Goal: Information Seeking & Learning: Learn about a topic

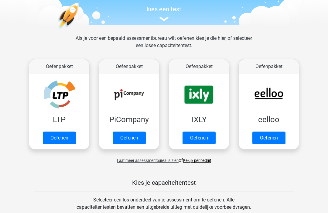
scroll to position [62, 0]
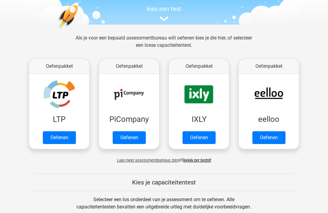
click at [261, 131] on link "Oefenen" at bounding box center [268, 137] width 33 height 13
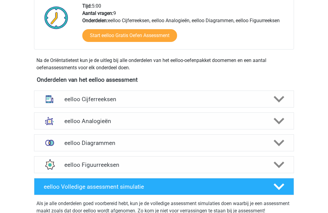
scroll to position [162, 0]
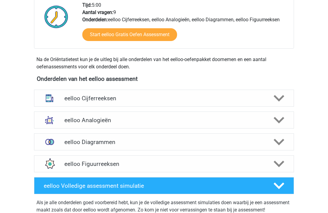
click at [278, 97] on icon at bounding box center [278, 98] width 11 height 11
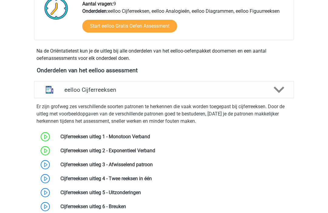
scroll to position [167, 0]
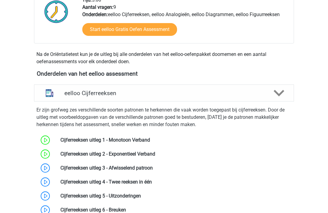
click at [281, 90] on icon at bounding box center [278, 93] width 11 height 11
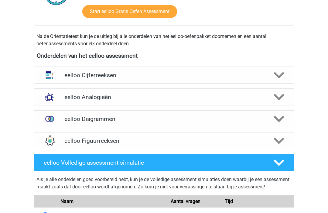
click at [280, 95] on icon at bounding box center [278, 97] width 11 height 11
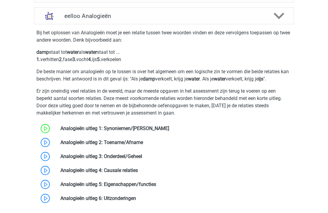
scroll to position [266, 0]
click at [169, 127] on link at bounding box center [169, 129] width 0 height 6
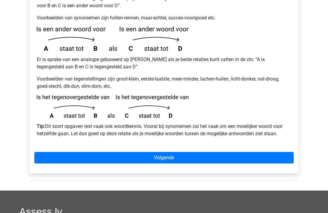
scroll to position [177, 0]
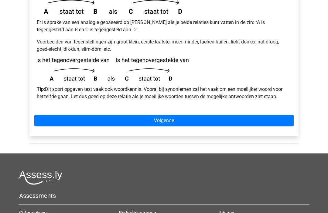
click at [226, 115] on link "Volgende" at bounding box center [163, 121] width 259 height 12
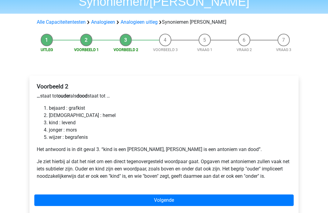
scroll to position [66, 0]
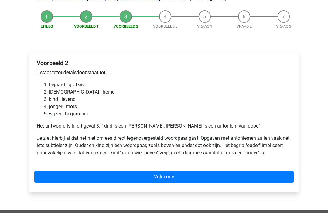
click at [224, 171] on link "Volgende" at bounding box center [163, 177] width 259 height 12
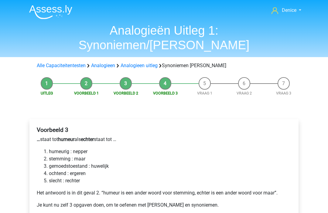
scroll to position [62, 0]
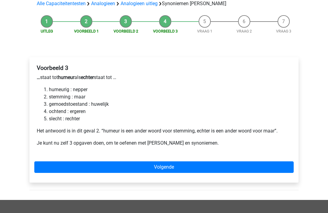
click at [225, 161] on link "Volgende" at bounding box center [163, 167] width 259 height 12
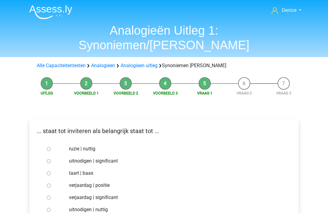
click at [78, 62] on link "Alle Capaciteitentesten" at bounding box center [61, 65] width 49 height 6
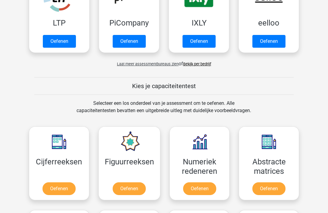
scroll to position [156, 0]
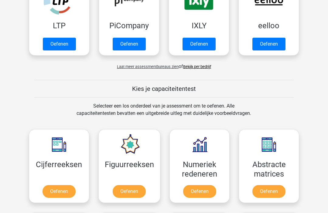
click at [276, 42] on link "Oefenen" at bounding box center [268, 44] width 33 height 13
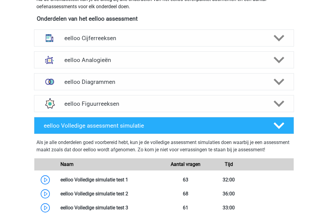
scroll to position [222, 0]
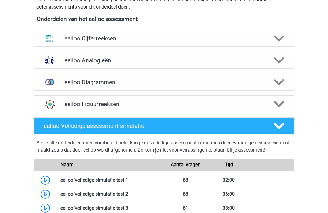
click at [279, 83] on polygon at bounding box center [278, 82] width 11 height 7
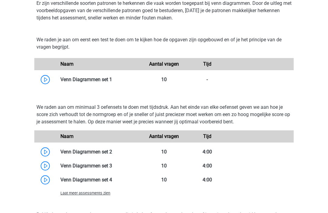
scroll to position [303, 0]
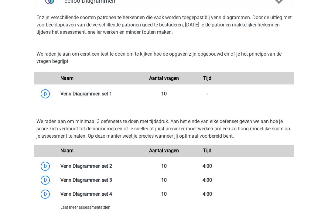
click at [112, 95] on link at bounding box center [112, 94] width 0 height 6
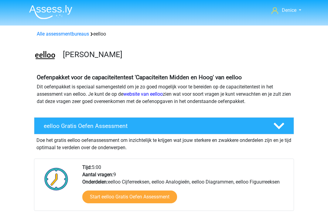
scroll to position [323, 0]
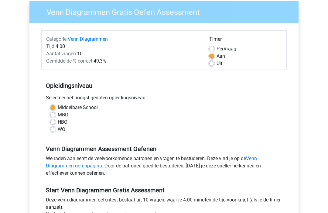
scroll to position [53, 0]
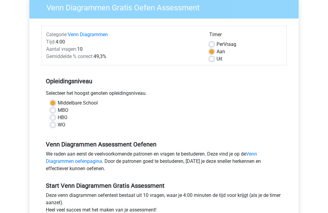
click at [210, 62] on div "Uit" at bounding box center [245, 59] width 72 height 7
click at [209, 62] on div "Uit" at bounding box center [245, 59] width 72 height 7
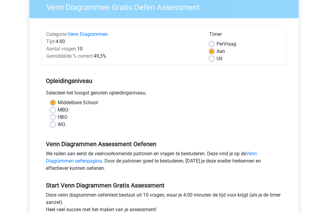
click at [209, 61] on div "Timer Per Vraag Aan Uit" at bounding box center [245, 47] width 82 height 32
click at [216, 57] on label "Uit" at bounding box center [219, 58] width 6 height 7
click at [210, 57] on input "Uit" at bounding box center [211, 58] width 5 height 6
radio input "true"
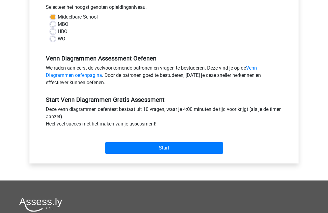
scroll to position [140, 0]
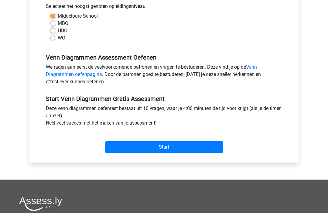
click at [117, 151] on input "Start" at bounding box center [164, 147] width 118 height 12
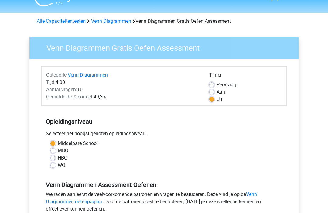
scroll to position [10, 0]
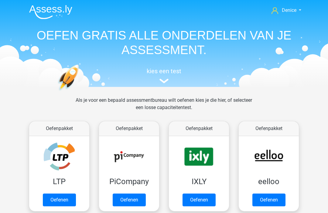
scroll to position [156, 0]
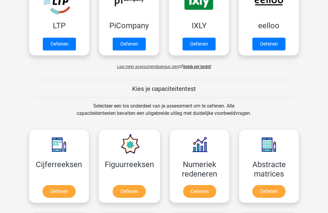
click at [275, 45] on link "Oefenen" at bounding box center [268, 44] width 33 height 13
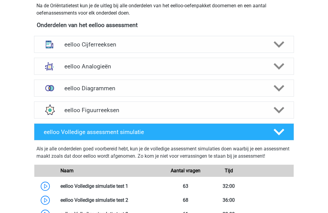
scroll to position [213, 0]
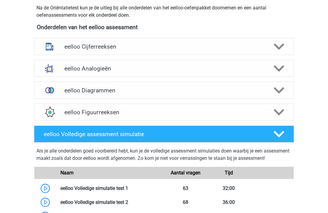
click at [279, 113] on polygon at bounding box center [278, 112] width 11 height 7
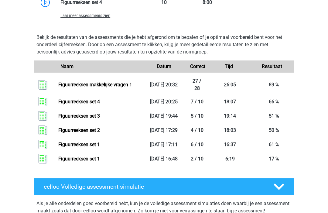
scroll to position [524, 0]
click at [326, 80] on div "Denice denice.ebeltjes@casema.nl Nederlands" at bounding box center [164, 3] width 328 height 1054
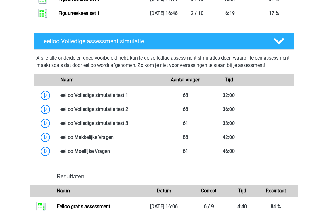
scroll to position [667, 0]
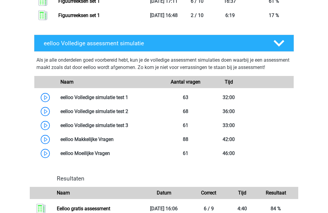
click at [110, 156] on link at bounding box center [110, 153] width 0 height 6
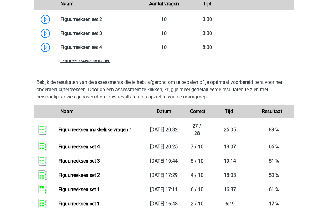
scroll to position [478, 0]
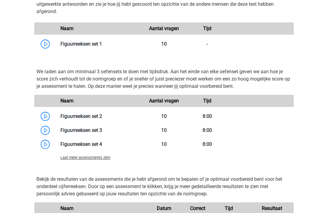
click at [94, 160] on span "Laat meer assessments zien" at bounding box center [85, 157] width 50 height 5
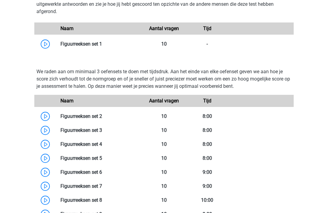
scroll to position [382, 0]
click at [102, 171] on link at bounding box center [102, 172] width 0 height 6
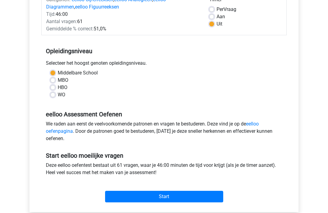
scroll to position [87, 0]
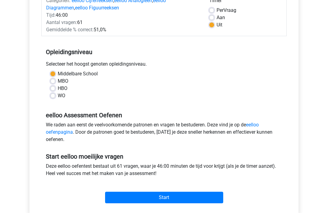
click at [203, 199] on input "Start" at bounding box center [164, 197] width 118 height 12
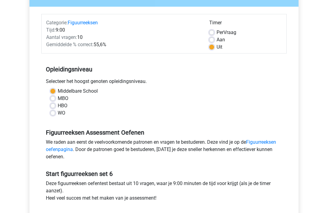
scroll to position [74, 0]
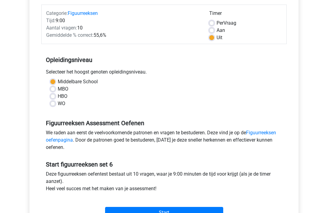
click at [181, 212] on input "Start" at bounding box center [164, 213] width 118 height 12
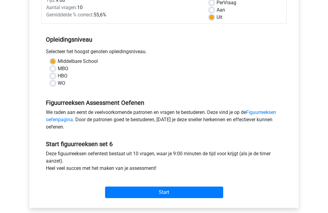
click at [201, 194] on input "Start" at bounding box center [164, 193] width 118 height 12
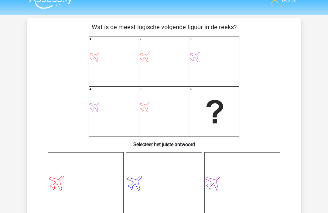
scroll to position [10, 0]
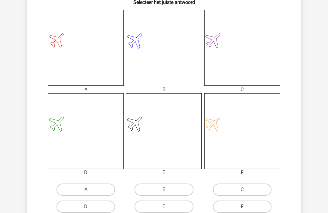
click at [242, 187] on label "C" at bounding box center [242, 189] width 59 height 12
click at [242, 190] on input "C" at bounding box center [244, 192] width 4 height 4
radio input "true"
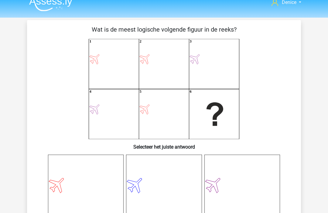
scroll to position [0, 0]
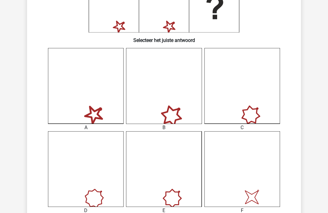
scroll to position [114, 0]
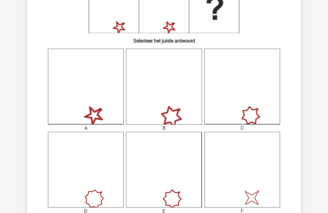
click at [264, 188] on icon "image/svg+xml" at bounding box center [242, 170] width 76 height 76
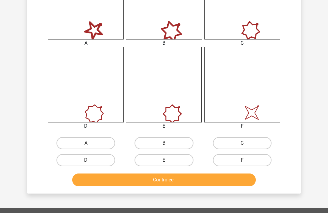
click at [252, 160] on label "F" at bounding box center [242, 160] width 59 height 12
click at [246, 160] on input "F" at bounding box center [244, 162] width 4 height 4
radio input "true"
click at [231, 181] on button "Controleer" at bounding box center [163, 179] width 183 height 13
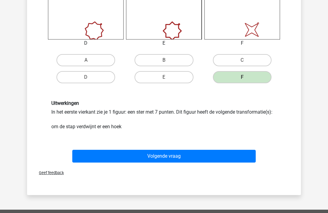
click at [227, 156] on button "Volgende vraag" at bounding box center [163, 156] width 183 height 13
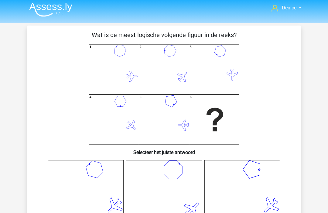
scroll to position [0, 0]
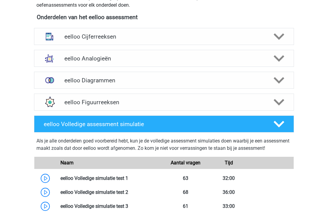
scroll to position [229, 0]
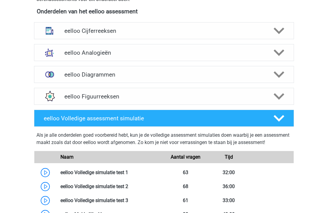
click at [282, 96] on icon at bounding box center [278, 96] width 11 height 11
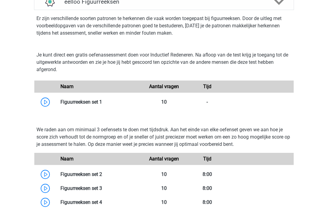
scroll to position [332, 0]
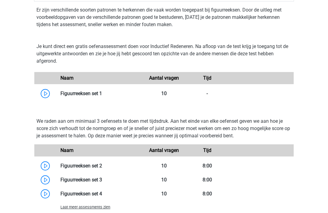
click at [98, 206] on span "Laat meer assessments zien" at bounding box center [85, 206] width 50 height 5
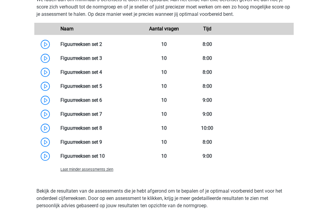
scroll to position [454, 0]
click at [105, 157] on link at bounding box center [105, 156] width 0 height 6
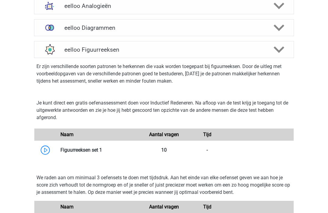
scroll to position [276, 0]
click at [288, 53] on div at bounding box center [278, 50] width 21 height 11
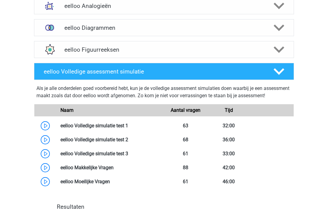
click at [281, 72] on polygon at bounding box center [278, 71] width 11 height 7
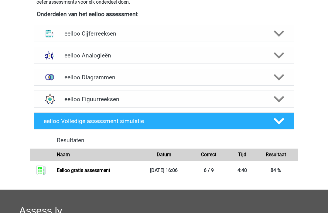
click at [286, 97] on div at bounding box center [278, 99] width 21 height 11
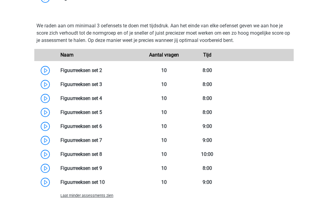
scroll to position [428, 0]
click at [102, 72] on link at bounding box center [102, 70] width 0 height 6
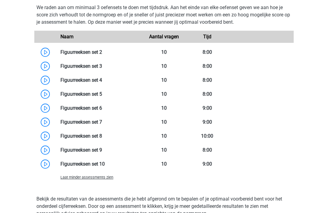
scroll to position [448, 0]
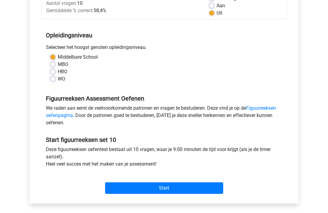
scroll to position [98, 0]
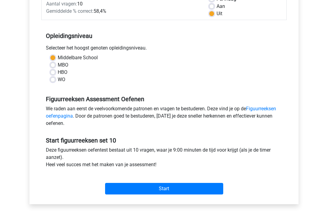
click at [190, 190] on input "Start" at bounding box center [164, 189] width 118 height 12
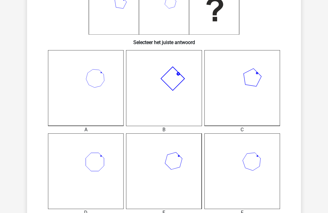
scroll to position [115, 0]
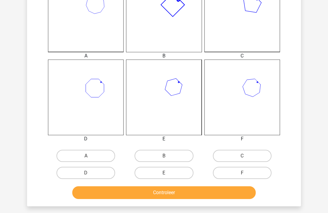
click at [172, 157] on label "B" at bounding box center [163, 156] width 59 height 12
click at [168, 157] on input "B" at bounding box center [166, 158] width 4 height 4
radio input "true"
click at [185, 195] on button "Controleer" at bounding box center [163, 192] width 183 height 13
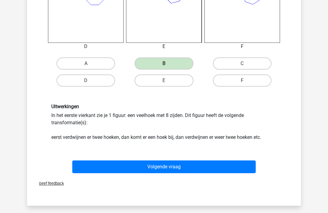
click at [204, 172] on button "Volgende vraag" at bounding box center [163, 166] width 183 height 13
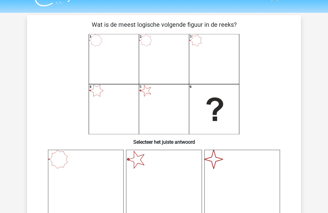
scroll to position [0, 0]
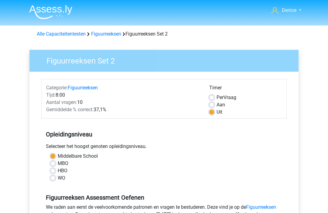
click at [216, 99] on label "Per Vraag" at bounding box center [226, 97] width 20 height 7
click at [213, 99] on input "Per Vraag" at bounding box center [211, 97] width 5 height 6
radio input "true"
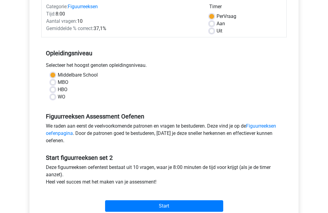
scroll to position [86, 0]
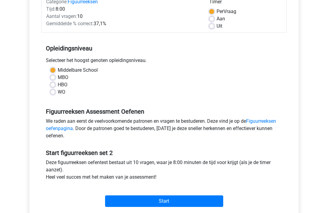
click at [177, 203] on input "Start" at bounding box center [164, 201] width 118 height 12
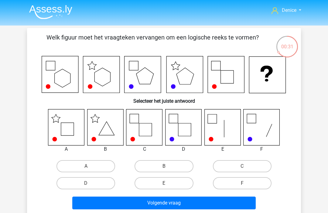
click at [247, 166] on label "C" at bounding box center [242, 166] width 59 height 12
click at [246, 166] on input "C" at bounding box center [244, 168] width 4 height 4
radio input "true"
click at [190, 208] on button "Volgende vraag" at bounding box center [163, 202] width 183 height 13
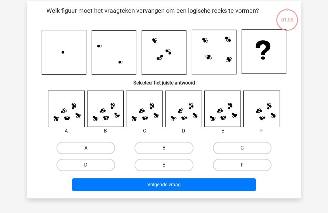
scroll to position [28, 0]
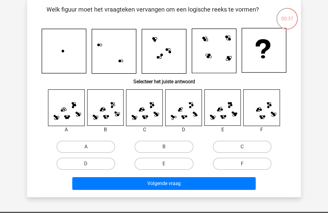
click at [228, 141] on label "C" at bounding box center [242, 146] width 59 height 12
click at [242, 146] on input "C" at bounding box center [244, 148] width 4 height 4
radio input "true"
click at [197, 183] on button "Volgende vraag" at bounding box center [163, 183] width 183 height 13
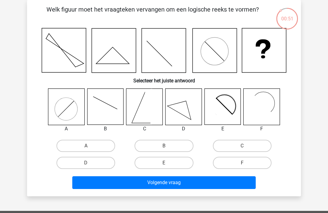
click at [181, 166] on label "E" at bounding box center [163, 163] width 59 height 12
click at [168, 166] on input "E" at bounding box center [166, 165] width 4 height 4
radio input "true"
click at [173, 188] on button "Volgende vraag" at bounding box center [163, 182] width 183 height 13
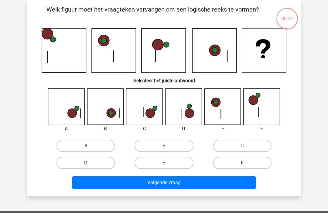
click at [103, 159] on label "D" at bounding box center [85, 163] width 59 height 12
click at [90, 163] on input "D" at bounding box center [88, 165] width 4 height 4
radio input "true"
click at [237, 146] on label "C" at bounding box center [242, 146] width 59 height 12
click at [242, 146] on input "C" at bounding box center [244, 148] width 4 height 4
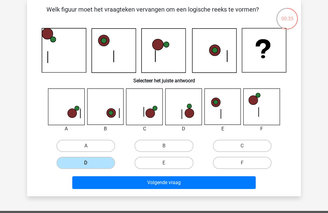
radio input "true"
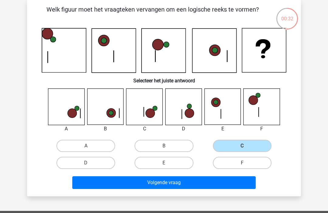
click at [185, 188] on button "Volgende vraag" at bounding box center [163, 182] width 183 height 13
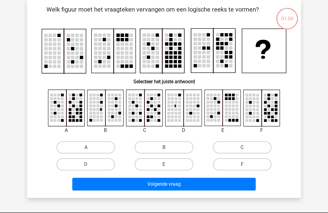
click at [106, 160] on label "D" at bounding box center [85, 164] width 59 height 12
click at [90, 164] on input "D" at bounding box center [88, 166] width 4 height 4
radio input "true"
click at [127, 190] on button "Volgende vraag" at bounding box center [163, 183] width 183 height 13
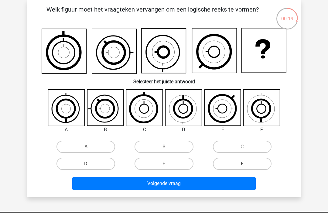
click at [106, 148] on label "A" at bounding box center [85, 146] width 59 height 12
click at [90, 148] on input "A" at bounding box center [88, 148] width 4 height 4
radio input "true"
click at [147, 189] on button "Volgende vraag" at bounding box center [163, 183] width 183 height 13
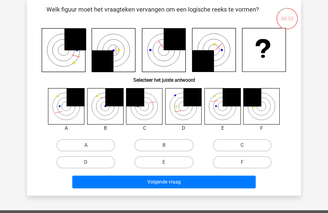
click at [185, 161] on label "E" at bounding box center [163, 162] width 59 height 12
click at [168, 162] on input "E" at bounding box center [166, 164] width 4 height 4
radio input "true"
click at [183, 181] on button "Volgende vraag" at bounding box center [163, 181] width 183 height 13
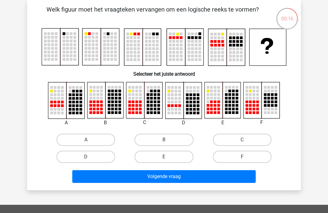
click at [180, 145] on label "B" at bounding box center [163, 139] width 59 height 12
click at [168, 143] on input "B" at bounding box center [166, 142] width 4 height 4
radio input "true"
click at [178, 160] on label "E" at bounding box center [163, 156] width 59 height 12
click at [168, 160] on input "E" at bounding box center [166, 159] width 4 height 4
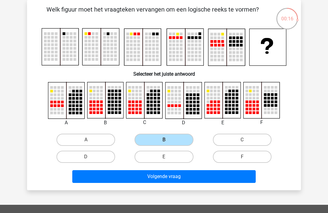
radio input "true"
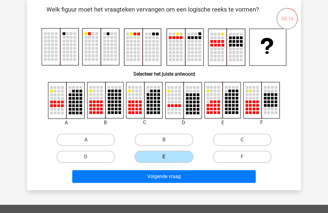
click at [187, 176] on button "Volgende vraag" at bounding box center [163, 176] width 183 height 13
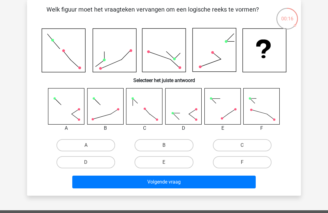
click at [108, 166] on label "D" at bounding box center [85, 162] width 59 height 12
click at [90, 166] on input "D" at bounding box center [88, 164] width 4 height 4
radio input "true"
click at [128, 183] on button "Volgende vraag" at bounding box center [163, 181] width 183 height 13
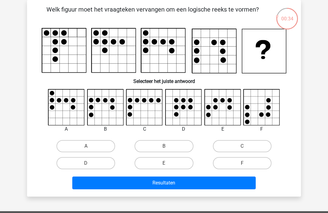
click at [227, 165] on label "F" at bounding box center [242, 163] width 59 height 12
click at [242, 165] on input "F" at bounding box center [244, 165] width 4 height 4
radio input "true"
click at [216, 182] on button "Resultaten" at bounding box center [163, 182] width 183 height 13
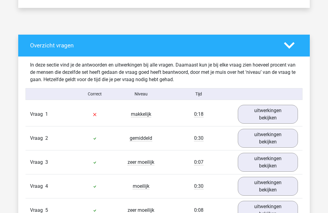
scroll to position [298, 0]
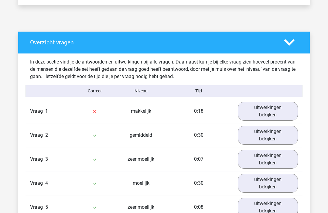
click at [293, 111] on link "uitwerkingen bekijken" at bounding box center [267, 111] width 60 height 19
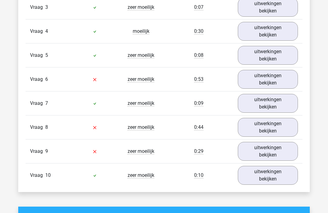
scroll to position [817, 0]
click at [283, 155] on link "uitwerkingen bekijken" at bounding box center [267, 151] width 60 height 19
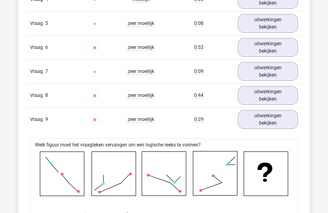
scroll to position [839, 0]
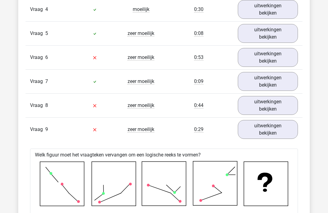
click at [287, 111] on link "uitwerkingen bekijken" at bounding box center [267, 105] width 60 height 19
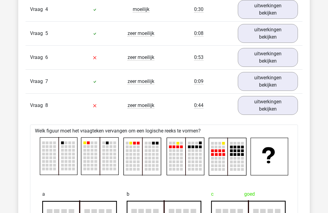
click at [287, 110] on link "uitwerkingen bekijken" at bounding box center [267, 105] width 60 height 19
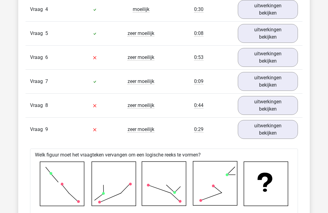
click at [242, 102] on link "uitwerkingen bekijken" at bounding box center [267, 105] width 60 height 19
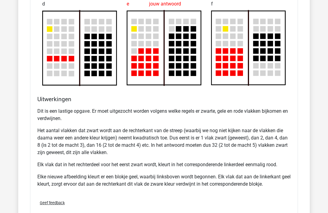
scroll to position [1126, 0]
